Goal: Information Seeking & Learning: Learn about a topic

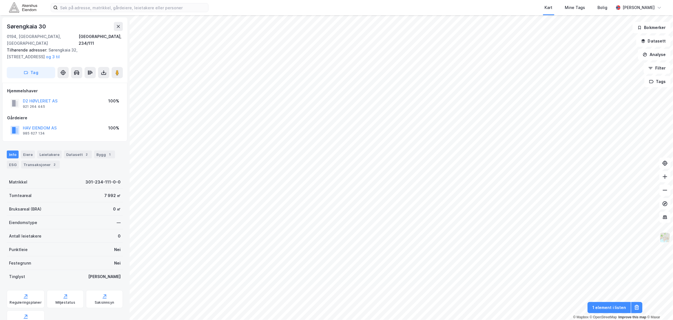
click at [667, 243] on button at bounding box center [665, 237] width 11 height 11
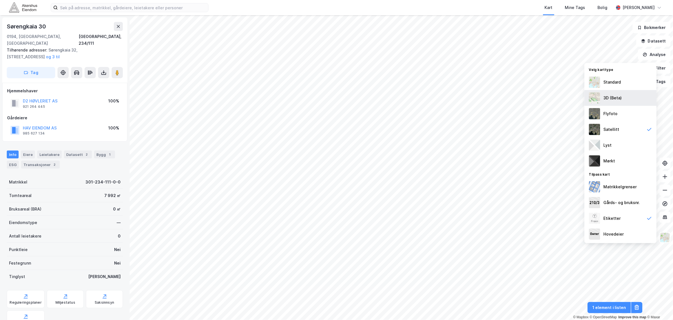
click at [598, 94] on img at bounding box center [594, 97] width 11 height 11
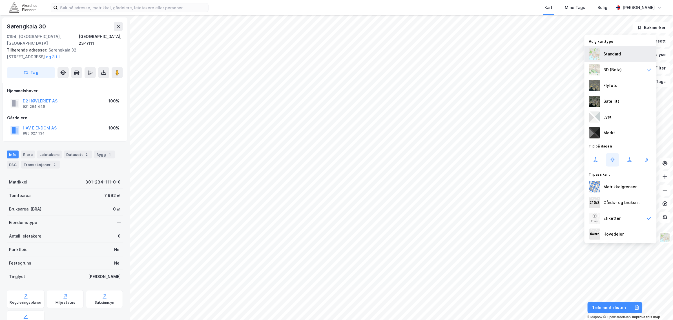
click at [592, 57] on img at bounding box center [594, 53] width 11 height 11
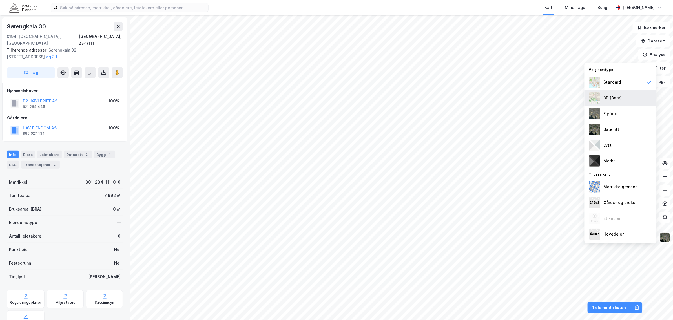
click at [591, 94] on img at bounding box center [594, 97] width 11 height 11
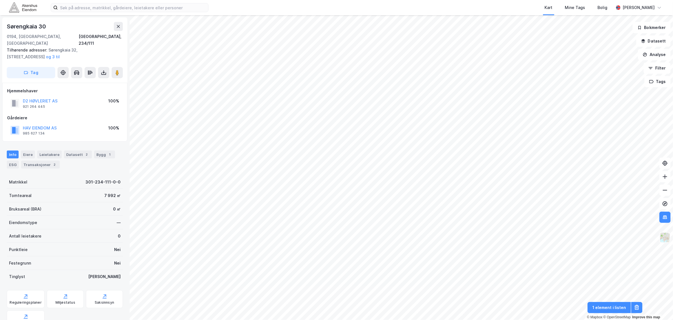
click at [665, 234] on img at bounding box center [665, 238] width 11 height 11
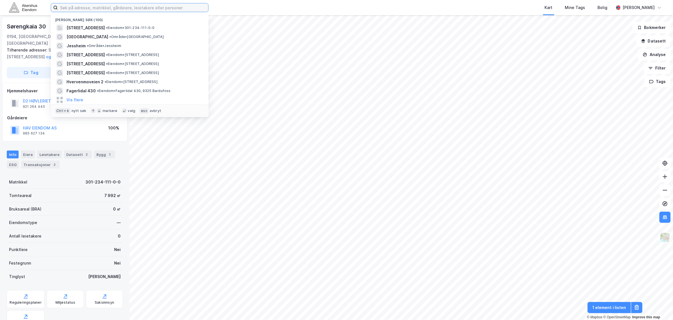
click at [111, 3] on input at bounding box center [133, 7] width 151 height 8
paste input "[PERSON_NAME] vei 10-14,"
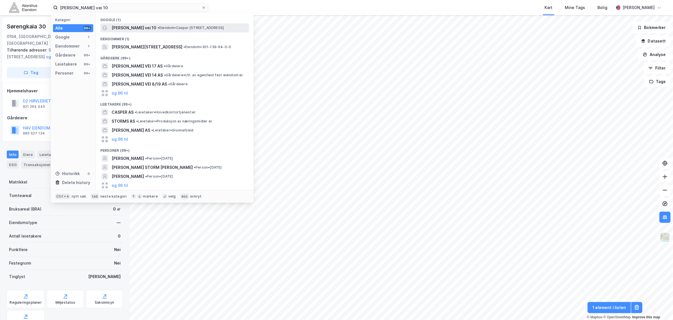
click at [138, 31] on div "[PERSON_NAME] vei 10 • Eiendom • [PERSON_NAME][STREET_ADDRESS]" at bounding box center [174, 27] width 149 height 9
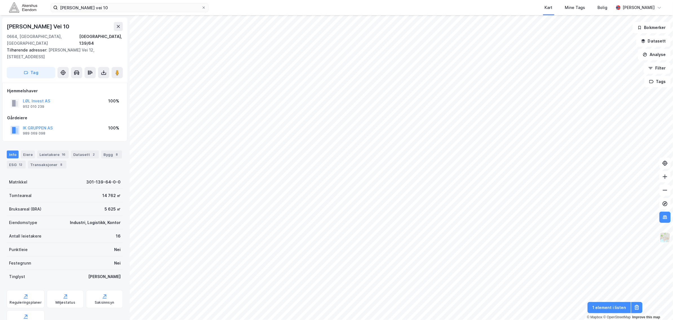
click at [663, 242] on img at bounding box center [665, 238] width 11 height 11
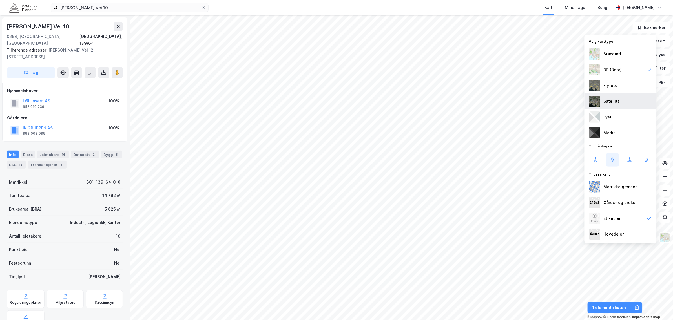
click at [600, 95] on div "Satellitt" at bounding box center [621, 102] width 72 height 16
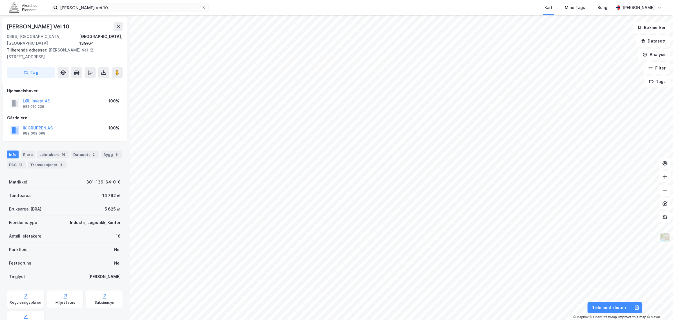
click at [135, 12] on div "[PERSON_NAME] vei 10 Kart Mine Tags [PERSON_NAME] [PERSON_NAME]" at bounding box center [336, 7] width 673 height 15
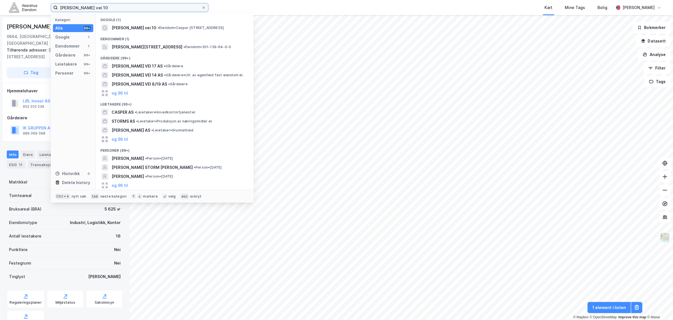
click at [135, 9] on input "[PERSON_NAME] vei 10" at bounding box center [130, 7] width 144 height 8
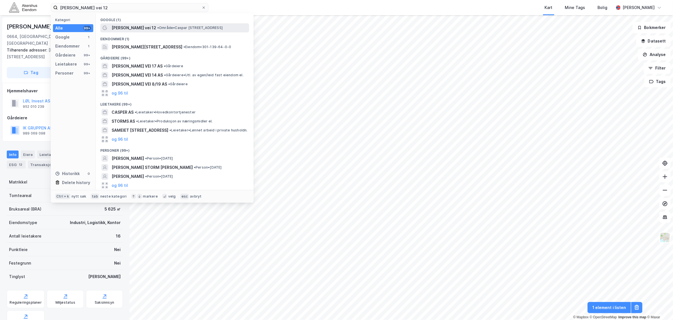
click at [158, 28] on span "• Område • [PERSON_NAME][STREET_ADDRESS]" at bounding box center [189, 28] width 65 height 5
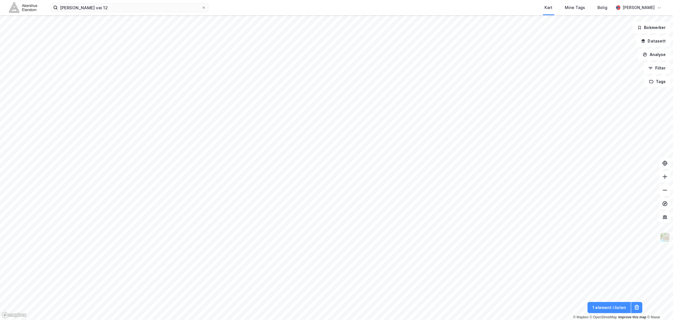
click at [135, 13] on div "[PERSON_NAME] vei 12 Kart Mine Tags [PERSON_NAME] [PERSON_NAME]" at bounding box center [336, 7] width 673 height 15
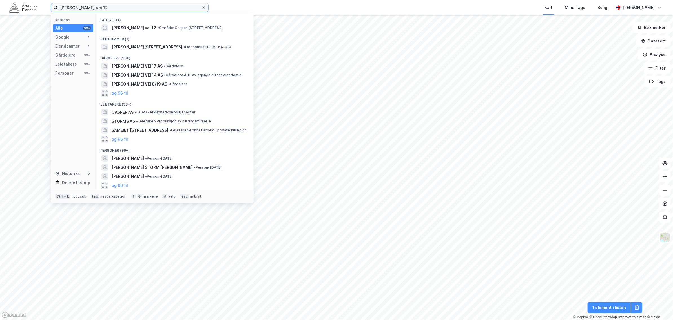
click at [134, 9] on input "[PERSON_NAME] vei 12" at bounding box center [130, 7] width 144 height 8
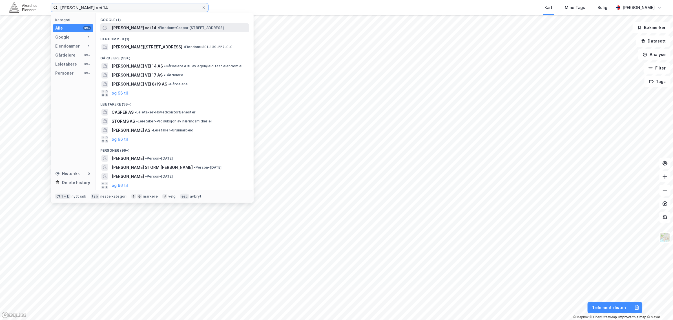
type input "[PERSON_NAME] vei 14"
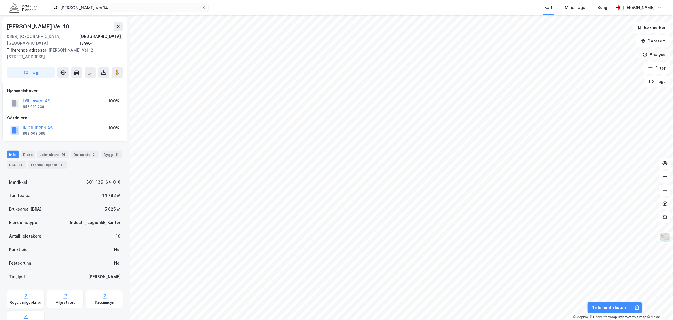
click at [651, 55] on button "Analyse" at bounding box center [654, 54] width 33 height 11
click at [596, 57] on div "Mål avstand" at bounding box center [602, 54] width 65 height 9
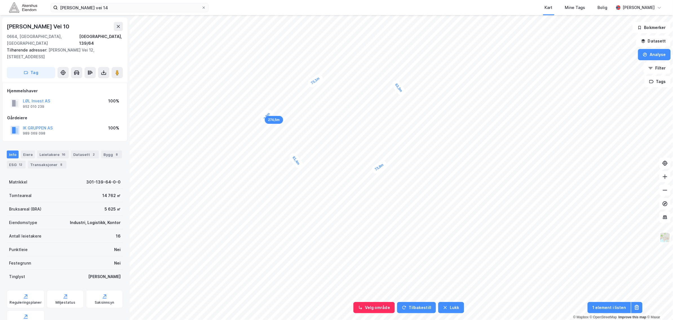
click at [269, 114] on div "2,9m" at bounding box center [266, 116] width 15 height 16
click at [661, 53] on button "Analyse" at bounding box center [654, 54] width 33 height 11
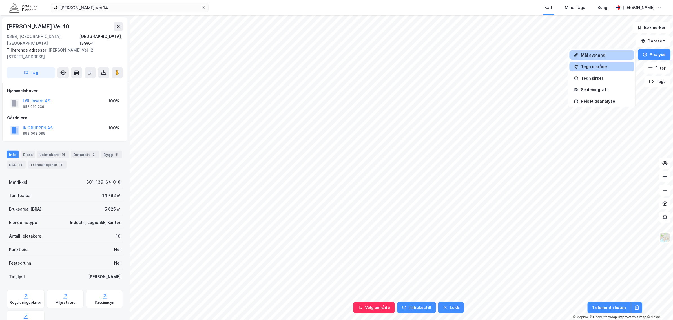
click at [596, 65] on div "Tegn område" at bounding box center [605, 66] width 49 height 5
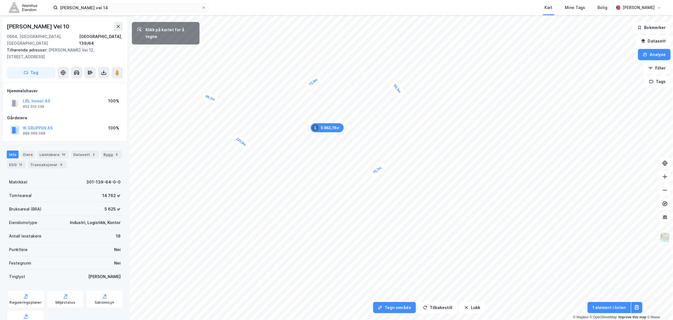
click at [129, 2] on div "[PERSON_NAME] vei 14 Kart Mine Tags [PERSON_NAME] [PERSON_NAME]" at bounding box center [336, 7] width 673 height 15
click at [129, 7] on input "[PERSON_NAME] vei 14" at bounding box center [130, 7] width 144 height 8
click at [54, 144] on div "Info [PERSON_NAME] 16 Datasett 2 Bygg 8 ESG 12 Transaksjoner 8" at bounding box center [65, 157] width 130 height 27
click at [39, 291] on div "Reguleringsplaner" at bounding box center [26, 300] width 38 height 18
